Goal: Information Seeking & Learning: Learn about a topic

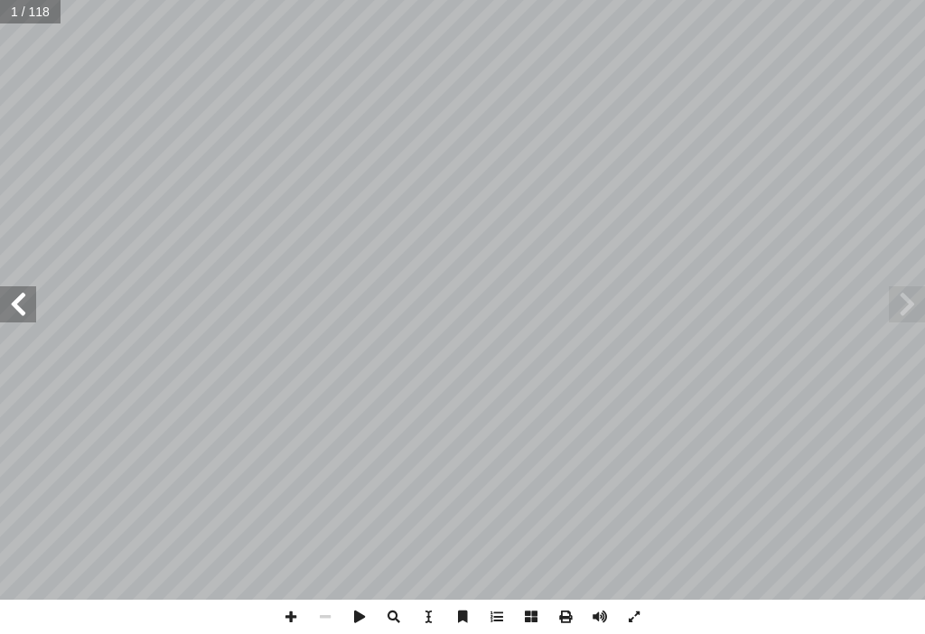
click at [914, 312] on span at bounding box center [907, 304] width 36 height 36
click at [898, 299] on span at bounding box center [907, 304] width 36 height 36
click at [27, 23] on input "text" at bounding box center [30, 11] width 60 height 23
type input "*"
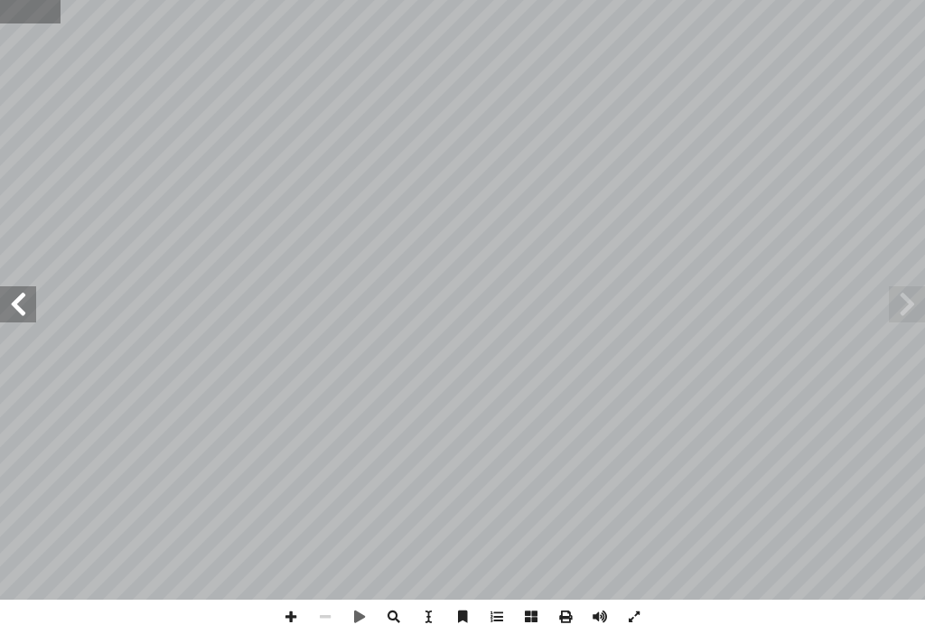
drag, startPoint x: 267, startPoint y: 612, endPoint x: 27, endPoint y: 11, distance: 646.9
click at [27, 11] on input "text" at bounding box center [30, 11] width 60 height 23
click at [35, 11] on input "*" at bounding box center [30, 11] width 60 height 23
type input "*"
click at [17, 6] on input "text" at bounding box center [30, 11] width 60 height 23
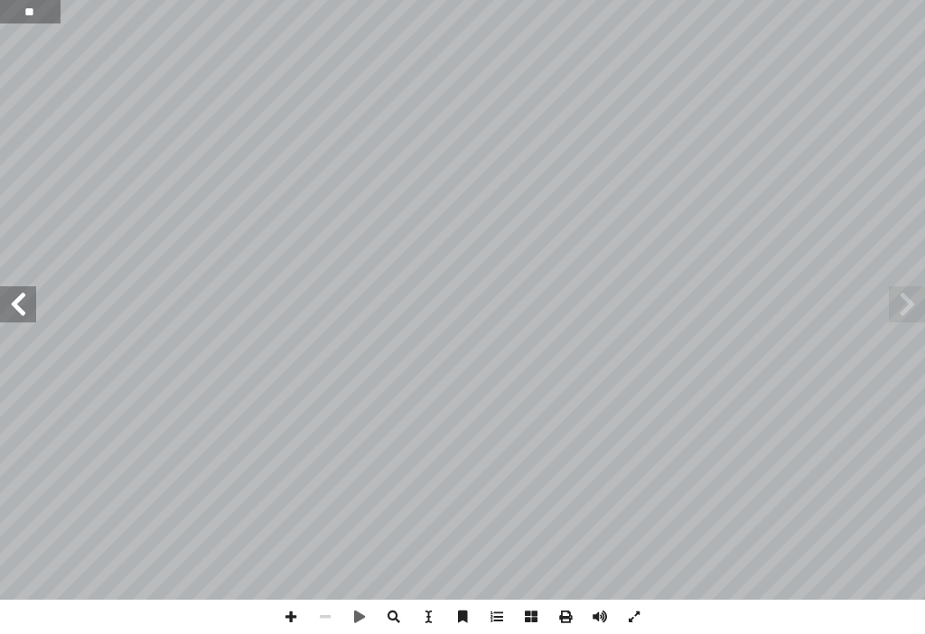
type input "**"
click at [26, 304] on span at bounding box center [18, 304] width 36 height 36
click at [22, 303] on span at bounding box center [18, 304] width 36 height 36
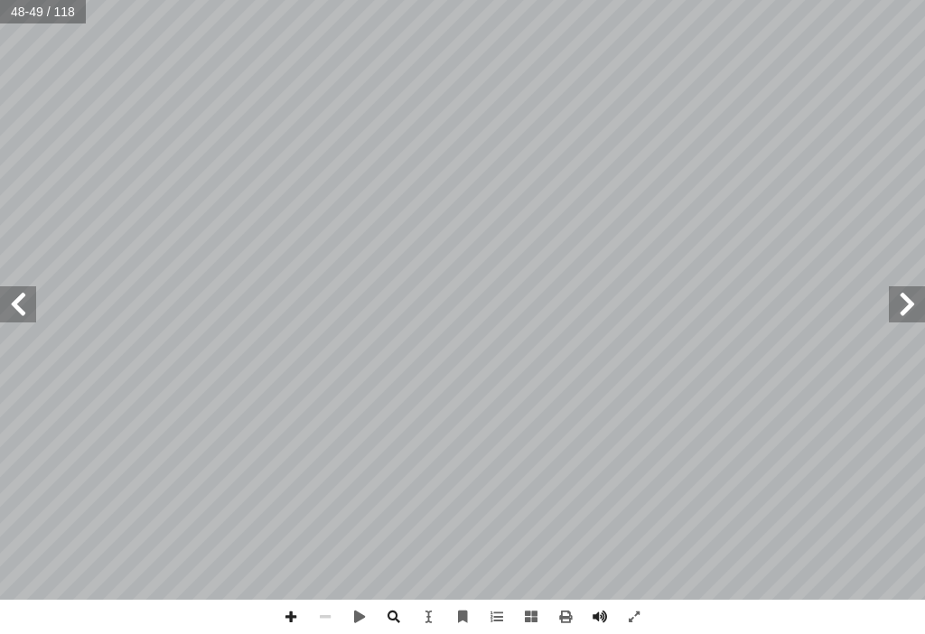
click at [22, 303] on span at bounding box center [18, 304] width 36 height 36
click at [293, 624] on span at bounding box center [291, 617] width 34 height 34
click at [899, 303] on span at bounding box center [907, 304] width 36 height 36
click at [14, 290] on span at bounding box center [18, 304] width 36 height 36
click at [14, 301] on span at bounding box center [18, 304] width 36 height 36
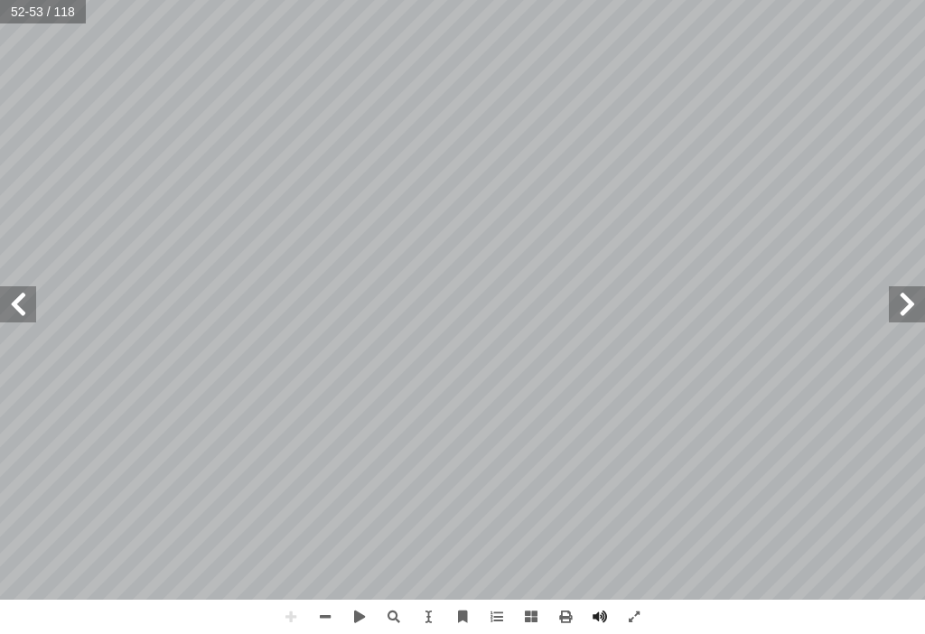
click at [921, 313] on span at bounding box center [907, 304] width 36 height 36
click at [11, 295] on span at bounding box center [18, 304] width 36 height 36
click at [629, 0] on html "الصفحة الرئيسية الصف الأول الصف الثاني الصف الثالث الصف الرابع الصف الخامس الصف…" at bounding box center [462, 61] width 925 height 122
click at [323, 607] on span at bounding box center [325, 617] width 34 height 34
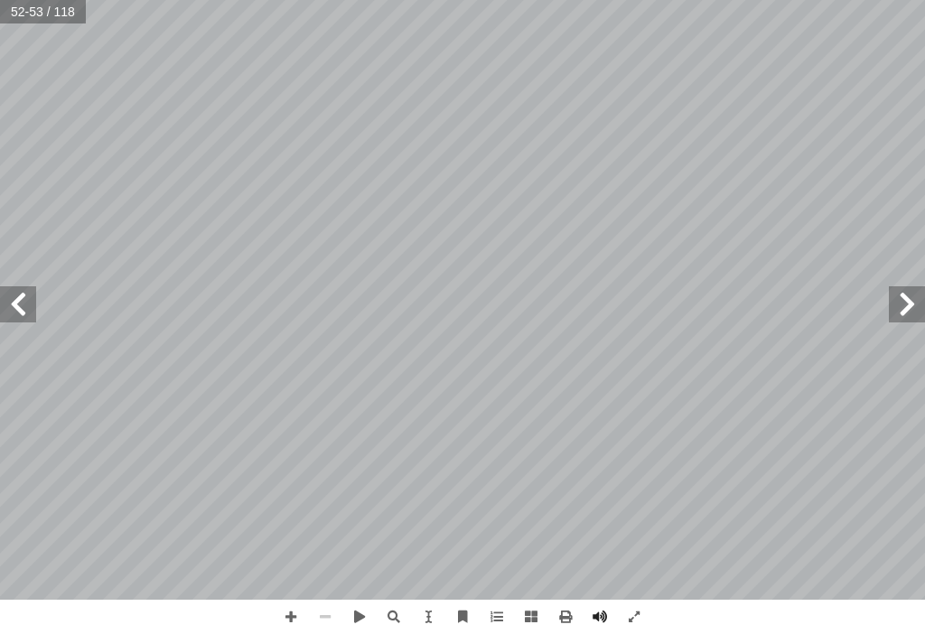
click at [323, 607] on span at bounding box center [325, 617] width 34 height 34
click at [906, 294] on span at bounding box center [907, 304] width 36 height 36
click at [917, 296] on span at bounding box center [907, 304] width 36 height 36
click at [919, 295] on span at bounding box center [907, 304] width 36 height 36
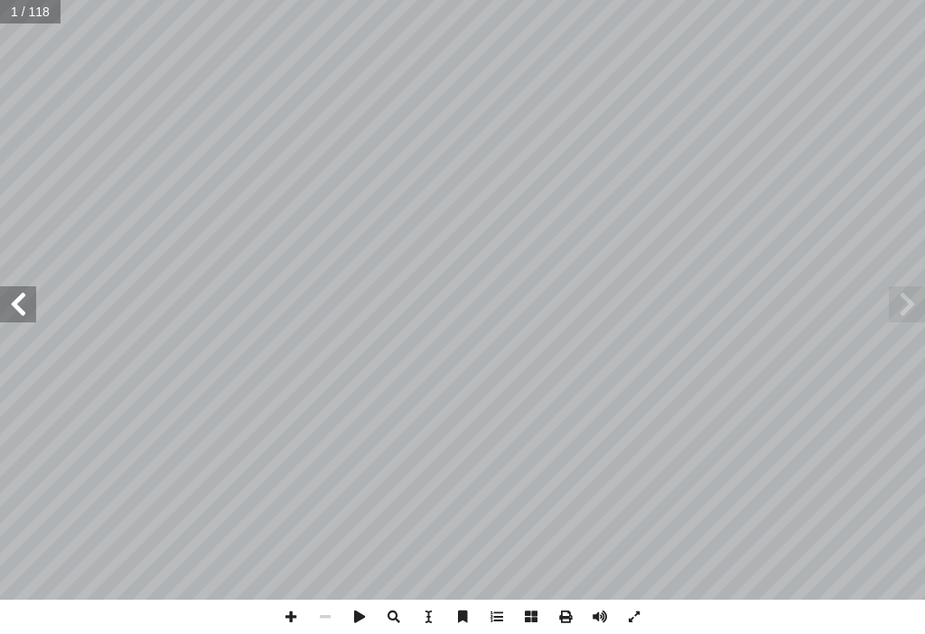
click at [46, 5] on input "text" at bounding box center [30, 11] width 60 height 23
type input "**"
drag, startPoint x: 292, startPoint y: 625, endPoint x: 292, endPoint y: 608, distance: 17.2
click at [292, 618] on span at bounding box center [291, 617] width 34 height 34
click at [14, 311] on span at bounding box center [18, 304] width 36 height 36
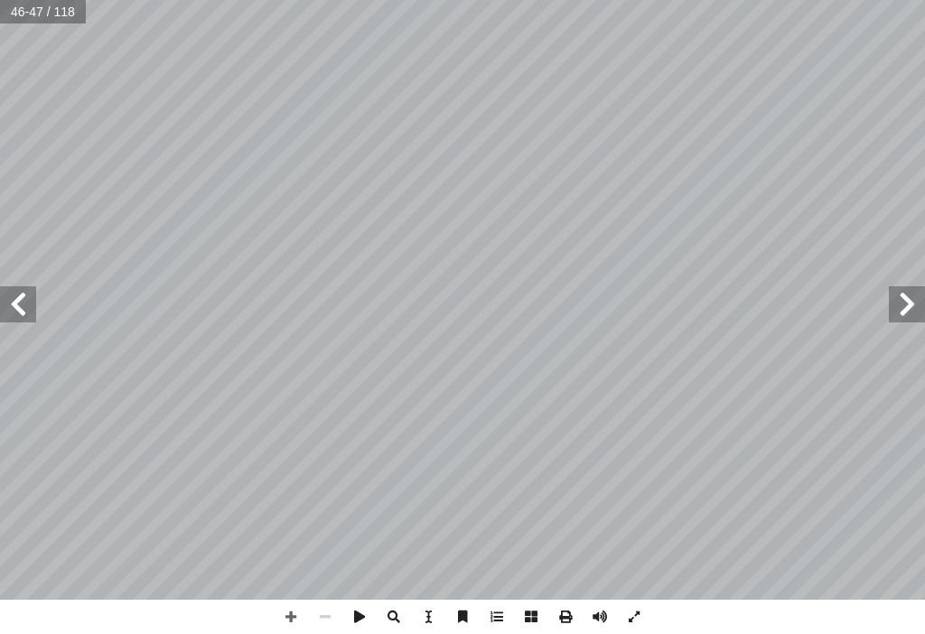
click at [914, 297] on span at bounding box center [907, 304] width 36 height 36
click at [285, 616] on span at bounding box center [291, 617] width 34 height 34
